Goal: Task Accomplishment & Management: Use online tool/utility

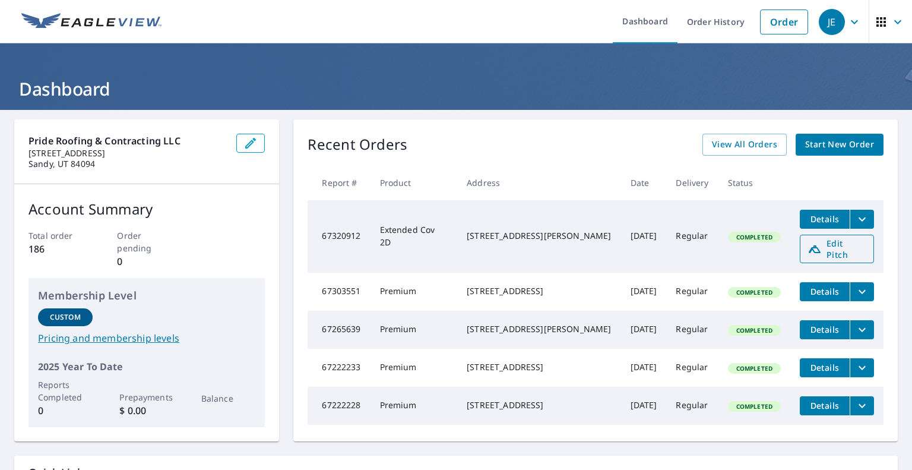
click at [828, 245] on span "Edit Pitch" at bounding box center [836, 248] width 59 height 23
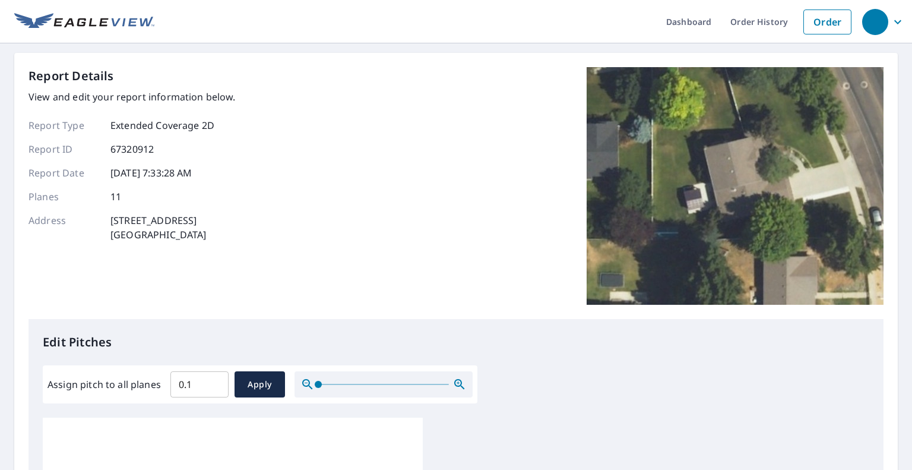
click at [215, 381] on input "0.1" at bounding box center [199, 383] width 58 height 33
click at [215, 381] on input "0.2" at bounding box center [199, 383] width 58 height 33
click at [215, 381] on input "0.3" at bounding box center [199, 383] width 58 height 33
click at [215, 381] on input "0.4" at bounding box center [199, 383] width 58 height 33
click at [215, 381] on input "0.5" at bounding box center [199, 383] width 58 height 33
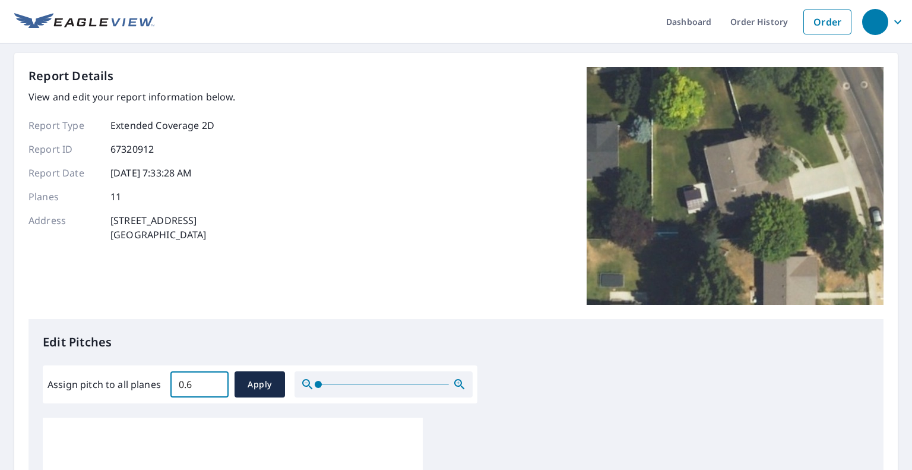
click at [215, 381] on input "0.6" at bounding box center [199, 383] width 58 height 33
drag, startPoint x: 215, startPoint y: 381, endPoint x: 209, endPoint y: 384, distance: 7.2
click at [214, 382] on input "5.5" at bounding box center [199, 383] width 58 height 33
click at [211, 386] on input "5.4" at bounding box center [199, 383] width 58 height 33
type input "5.3"
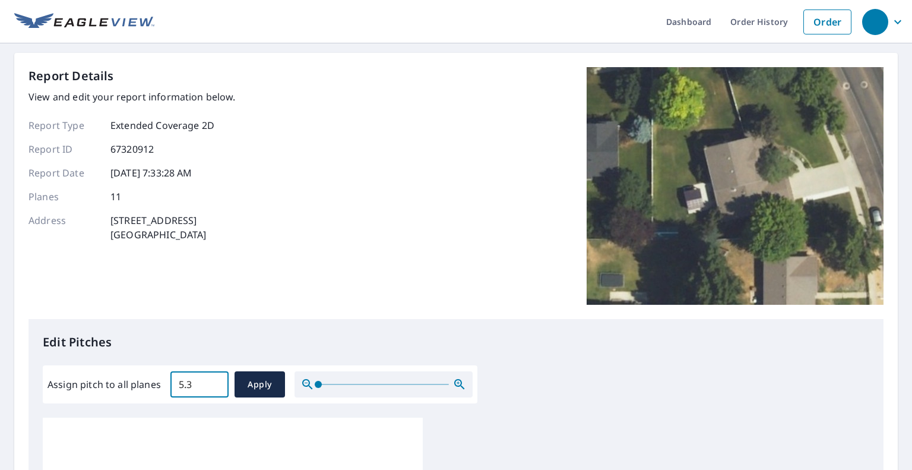
click at [211, 387] on input "5.3" at bounding box center [199, 383] width 58 height 33
click at [253, 386] on span "Apply" at bounding box center [259, 384] width 31 height 15
type input "5.3"
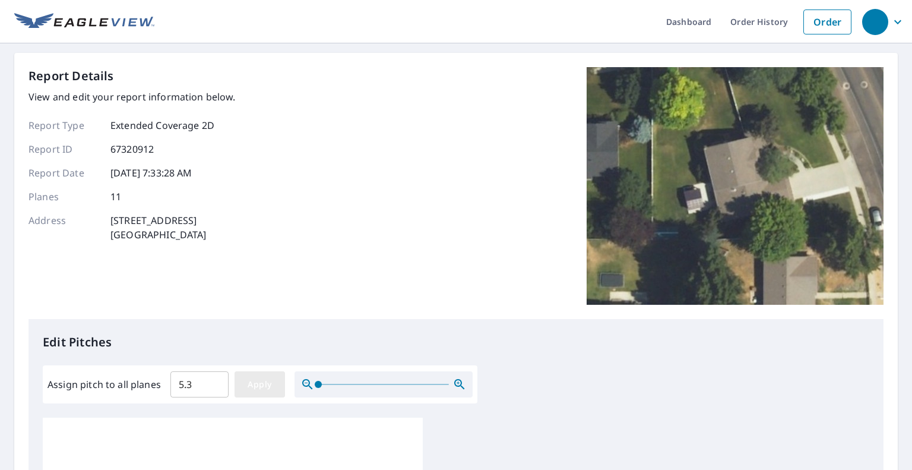
type input "5.3"
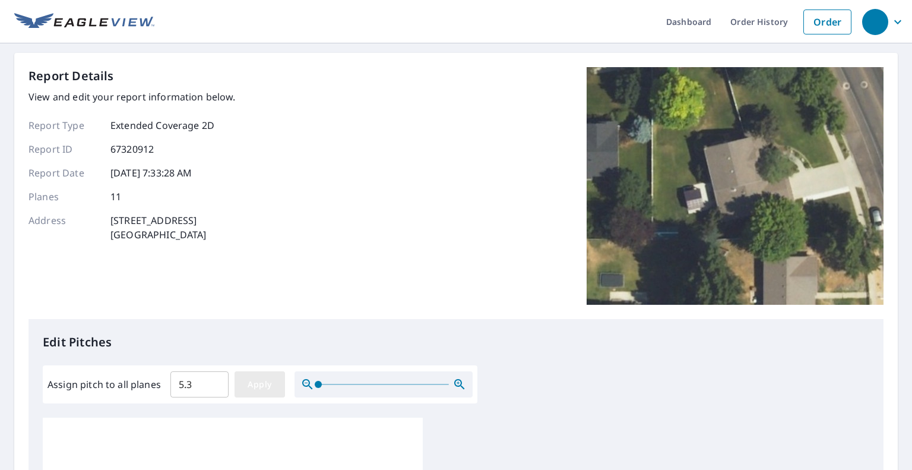
type input "5.3"
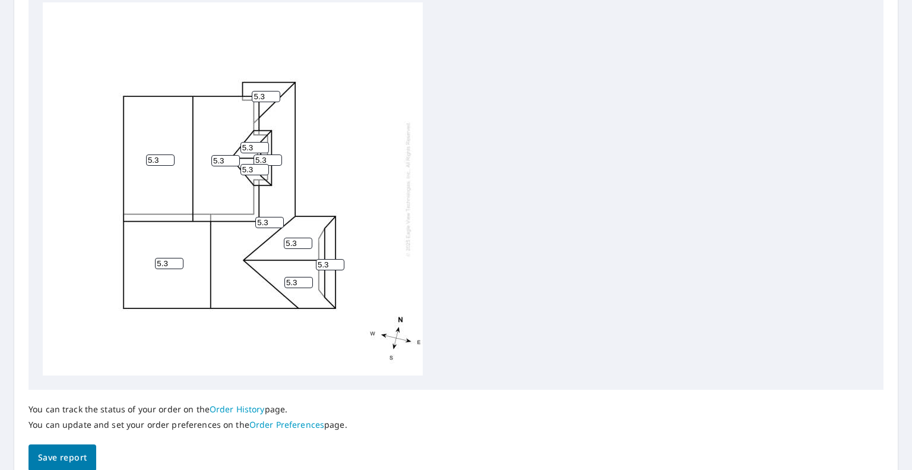
scroll to position [435, 0]
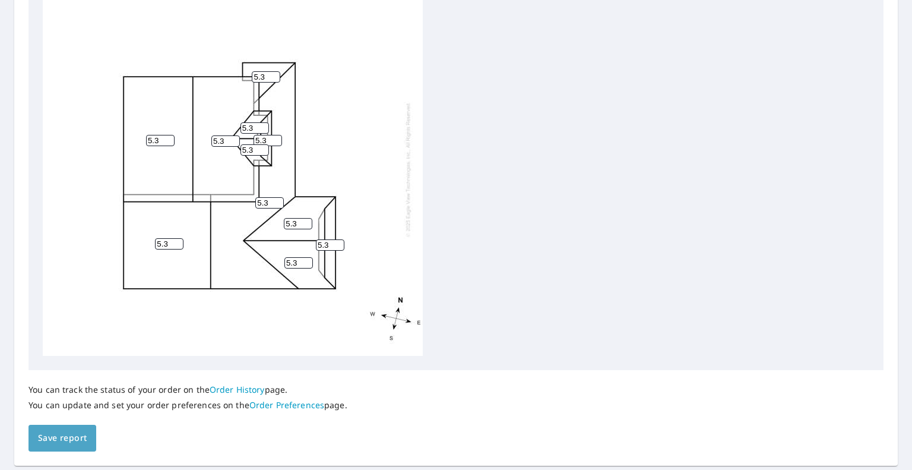
click at [50, 436] on span "Save report" at bounding box center [62, 437] width 49 height 15
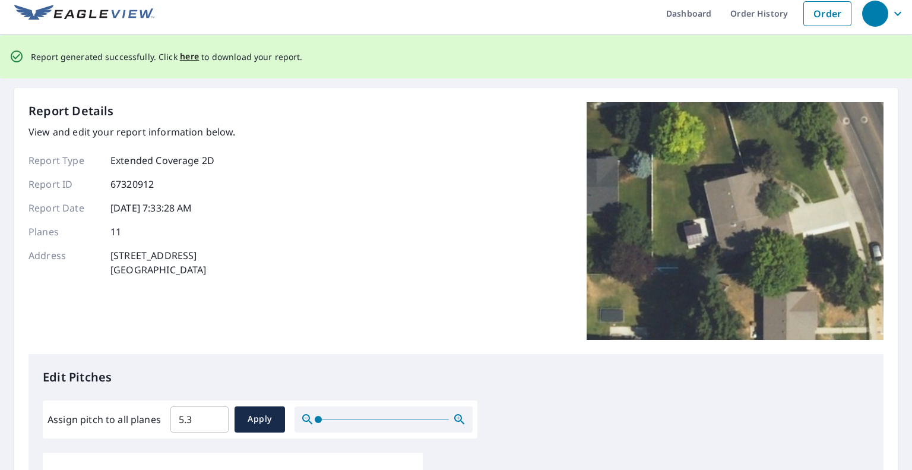
scroll to position [0, 0]
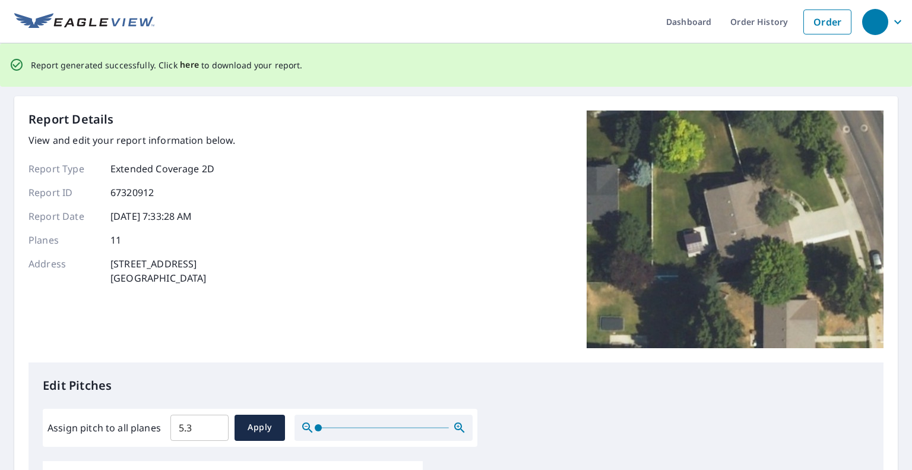
click at [188, 68] on span "here" at bounding box center [190, 65] width 20 height 15
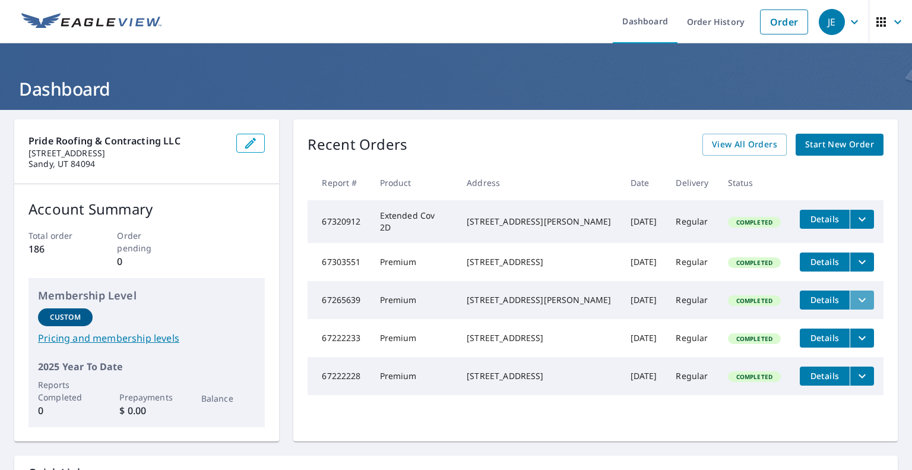
click at [855, 307] on icon "filesDropdownBtn-67265639" at bounding box center [862, 300] width 14 height 14
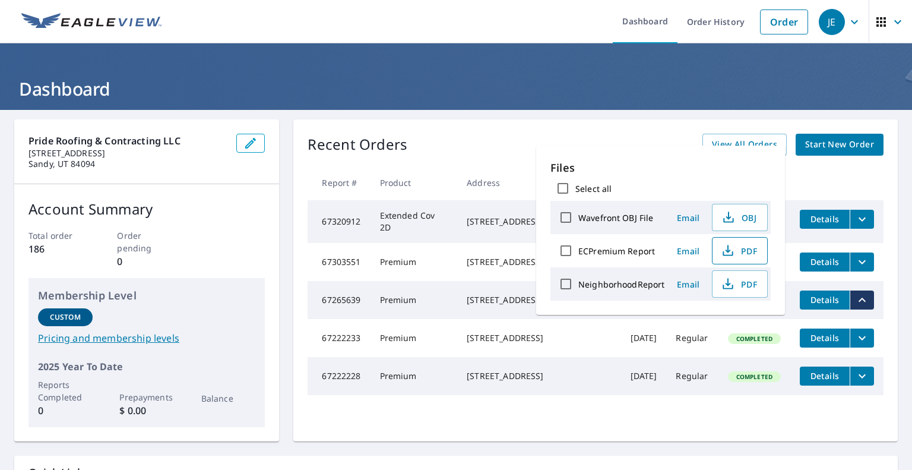
click at [737, 246] on span "PDF" at bounding box center [738, 250] width 38 height 14
